Goal: Find specific page/section: Find specific page/section

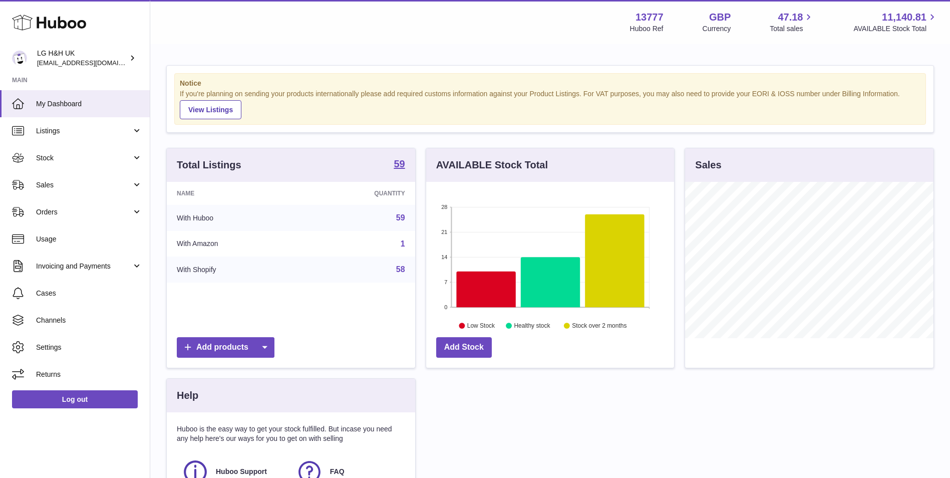
scroll to position [156, 248]
drag, startPoint x: 92, startPoint y: 183, endPoint x: 82, endPoint y: 202, distance: 21.3
click at [92, 183] on span "Sales" at bounding box center [84, 185] width 96 height 10
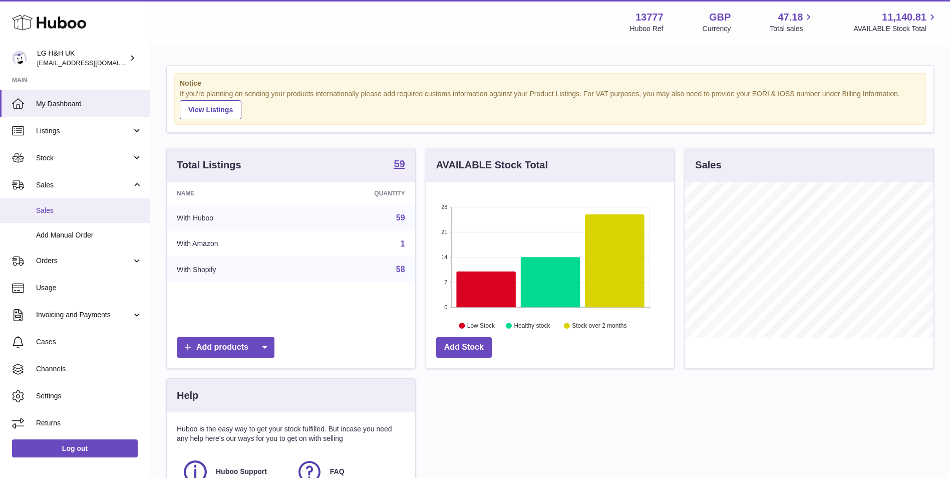
click at [79, 210] on span "Sales" at bounding box center [89, 211] width 106 height 10
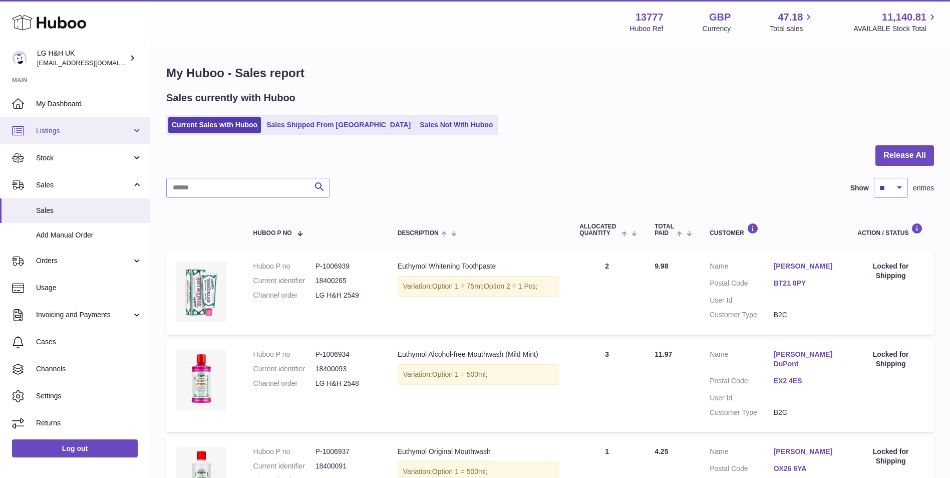
click at [87, 131] on span "Listings" at bounding box center [84, 131] width 96 height 10
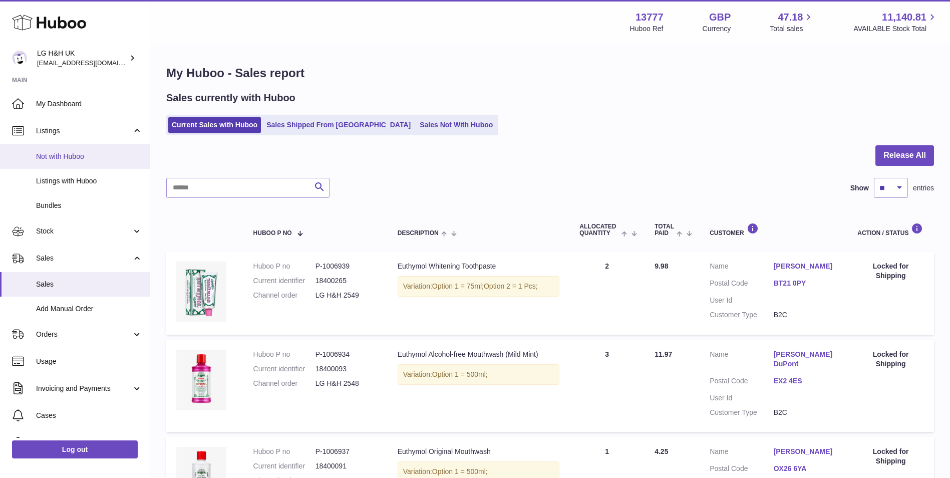
click at [85, 150] on link "Not with Huboo" at bounding box center [75, 156] width 150 height 25
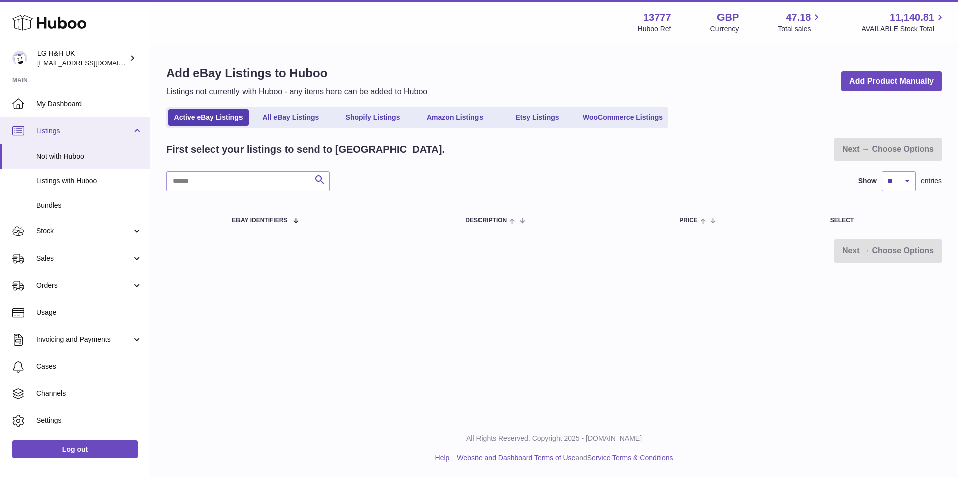
click at [91, 129] on span "Listings" at bounding box center [84, 131] width 96 height 10
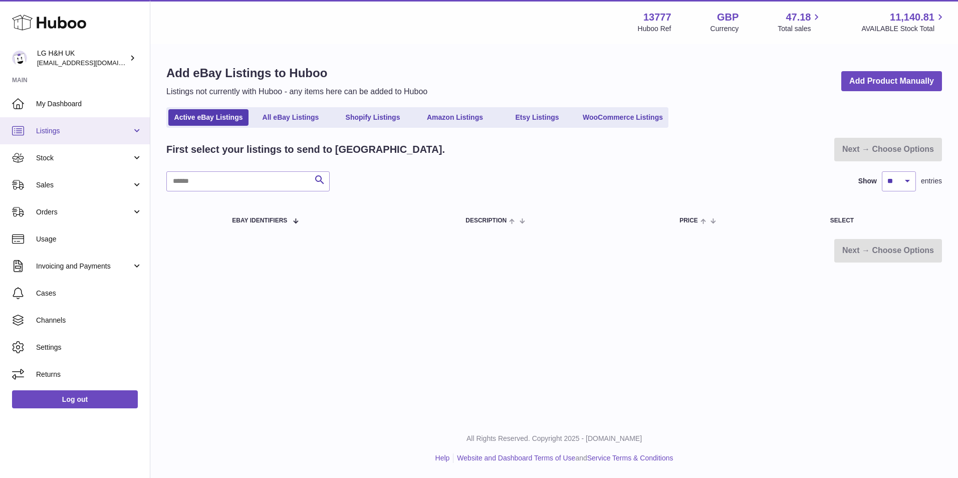
click at [91, 135] on span "Listings" at bounding box center [84, 131] width 96 height 10
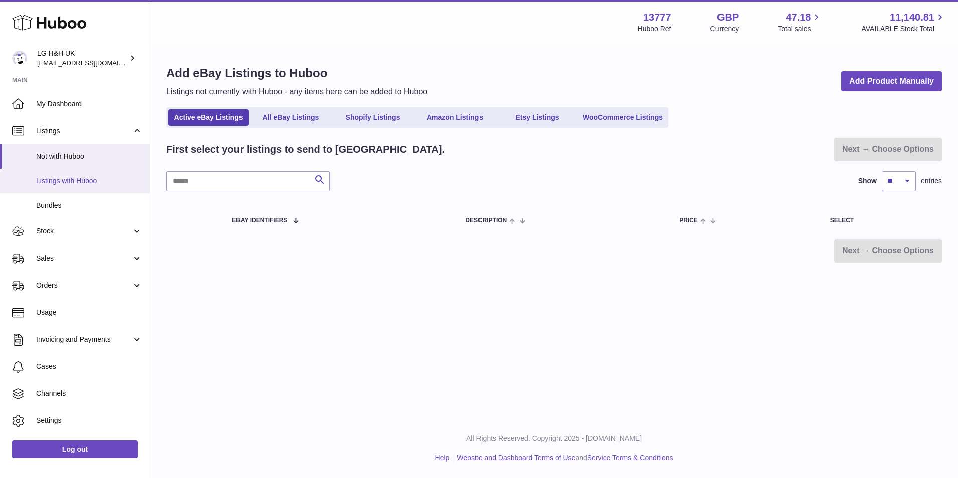
click at [89, 178] on span "Listings with Huboo" at bounding box center [89, 181] width 106 height 10
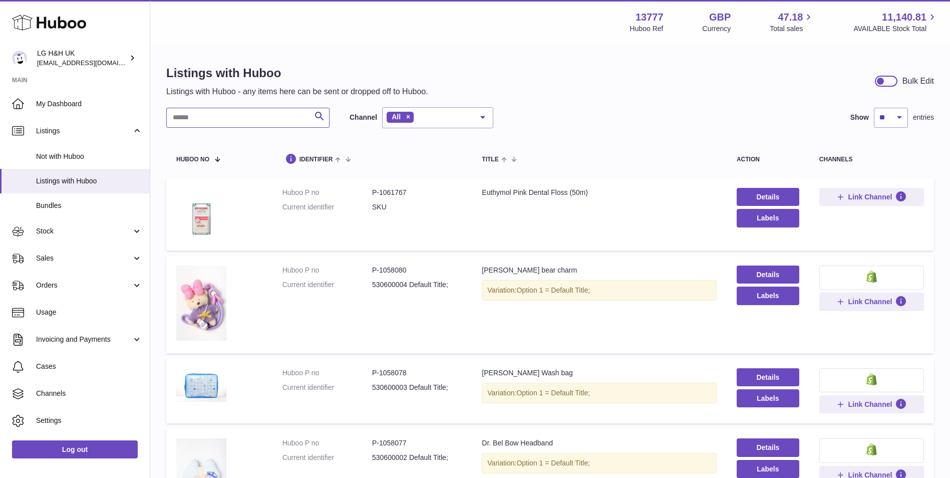
click at [264, 117] on input "text" at bounding box center [247, 118] width 163 height 20
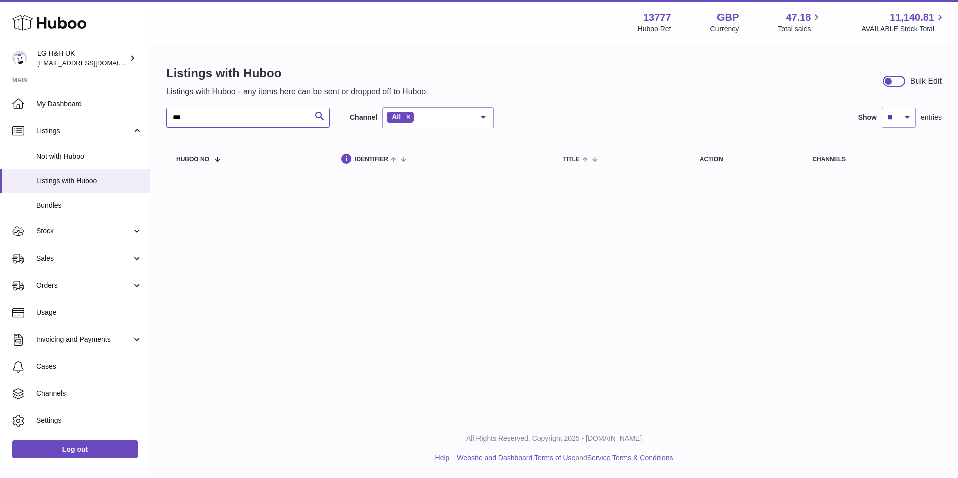
type input "***"
click at [85, 203] on span "Bundles" at bounding box center [89, 206] width 106 height 10
